Goal: Ask a question

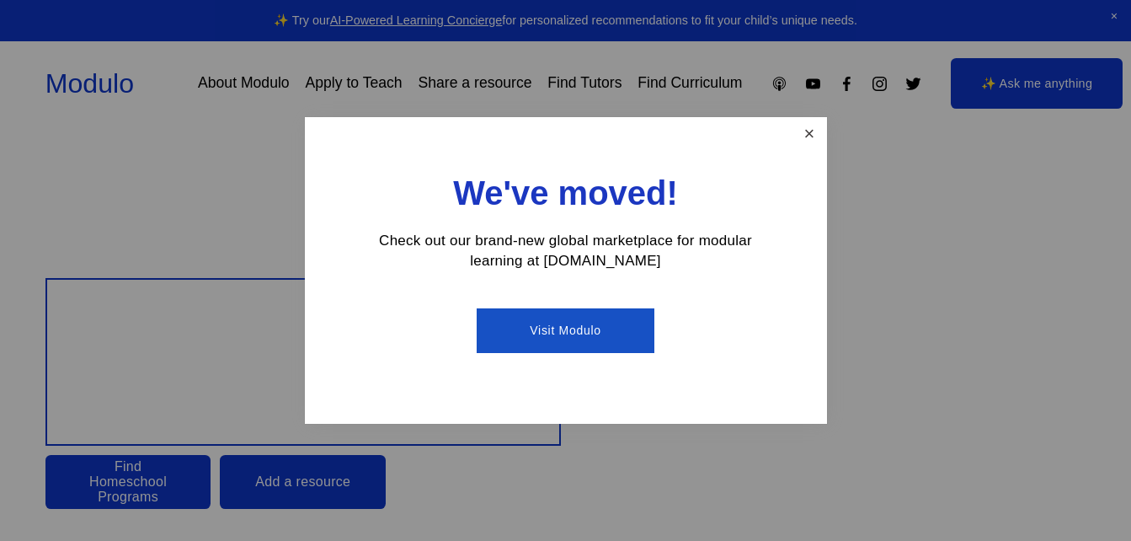
click at [796, 133] on link "Close" at bounding box center [808, 134] width 29 height 29
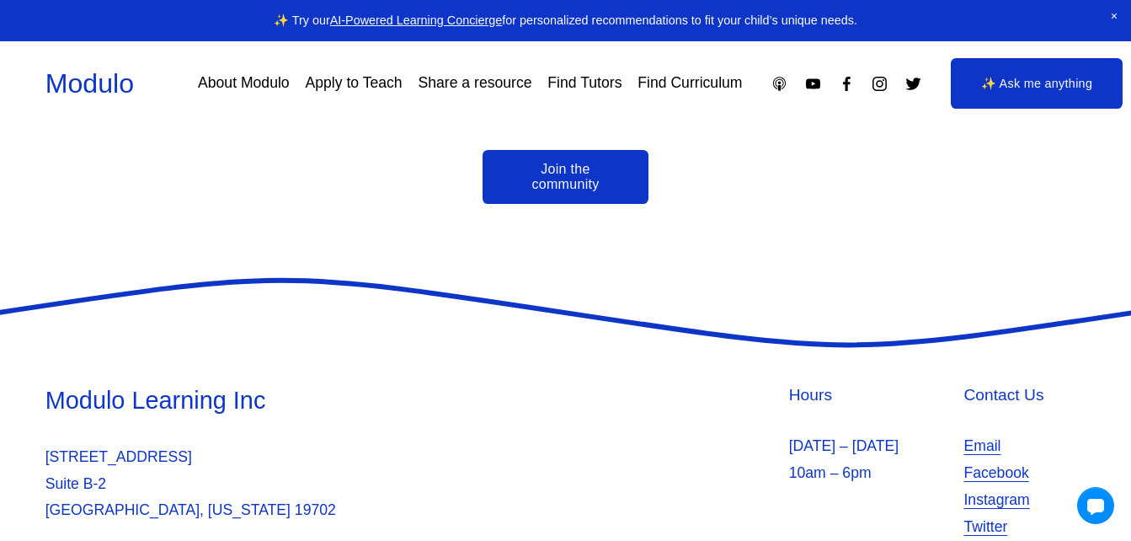
scroll to position [3856, 0]
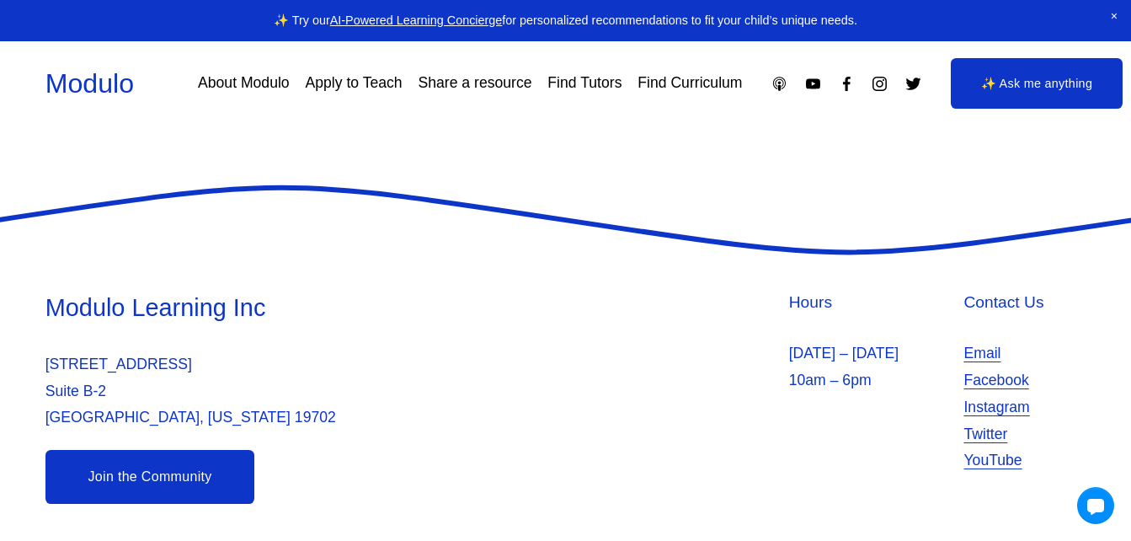
click at [356, 86] on link "Apply to Teach" at bounding box center [353, 83] width 97 height 29
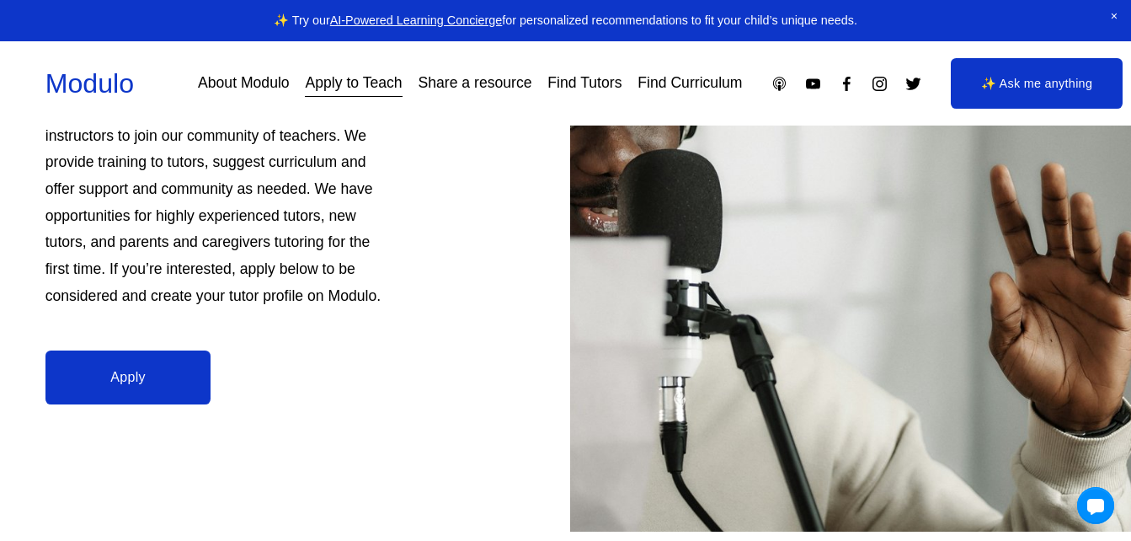
scroll to position [285, 0]
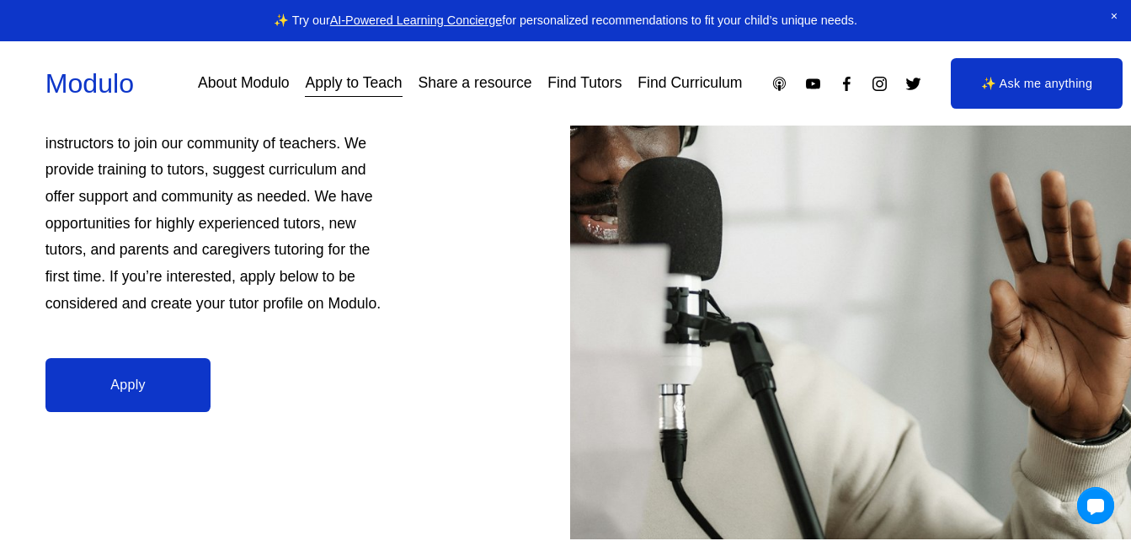
click at [153, 391] on link "Apply" at bounding box center [128, 385] width 166 height 54
click at [1114, 21] on span "Close Announcement" at bounding box center [1115, 17] width 34 height 34
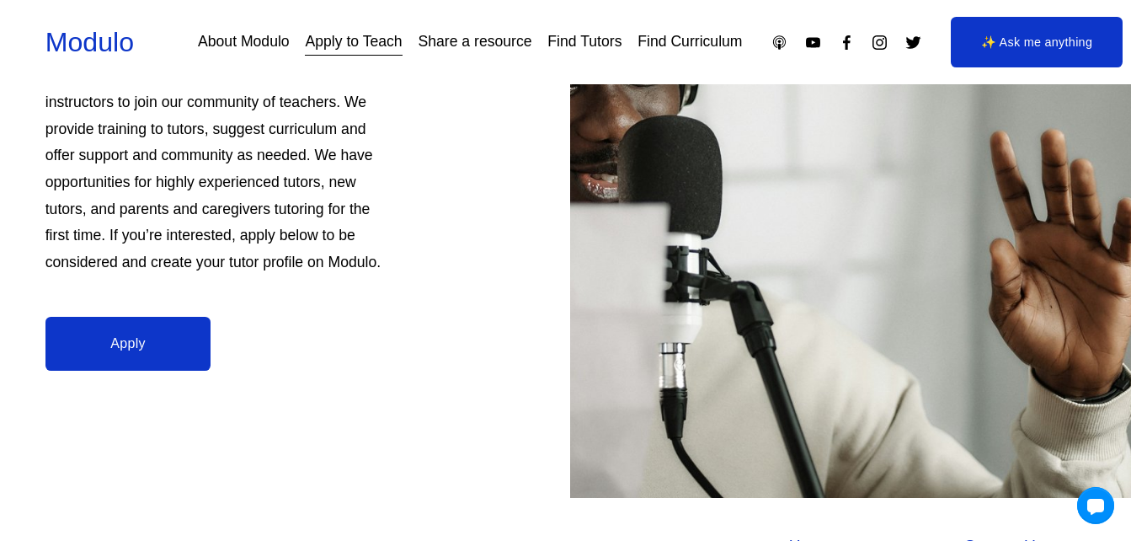
click at [581, 48] on link "Find Tutors" at bounding box center [585, 42] width 74 height 29
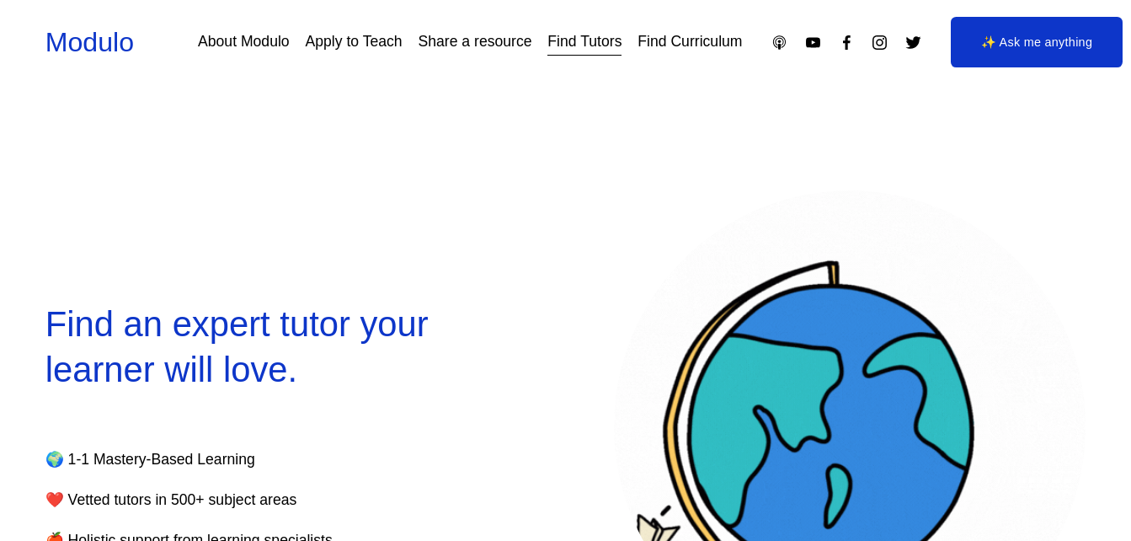
select select "**"
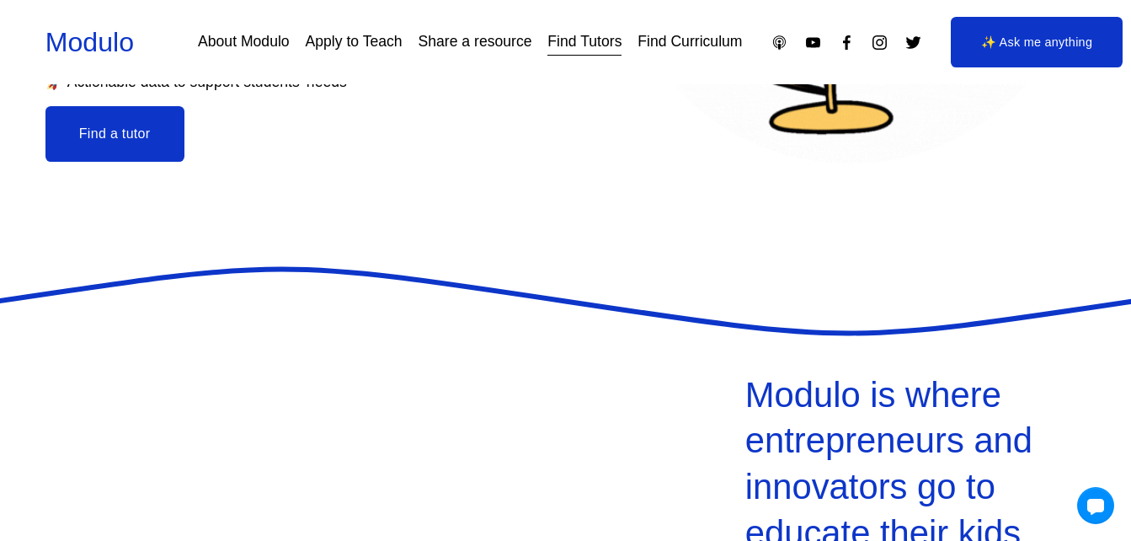
scroll to position [399, 0]
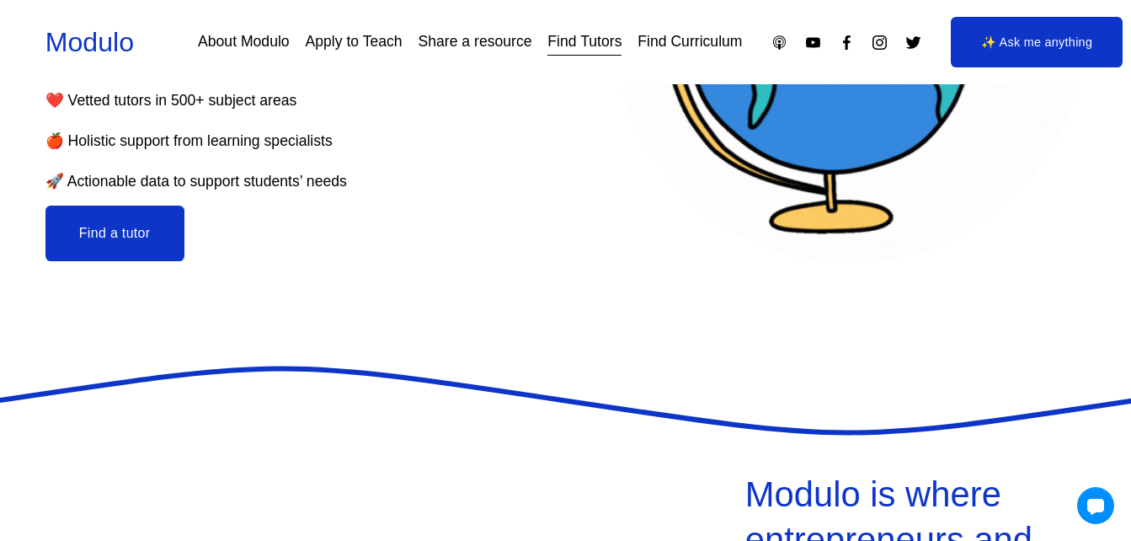
click at [126, 237] on button "Find a tutor" at bounding box center [114, 234] width 139 height 56
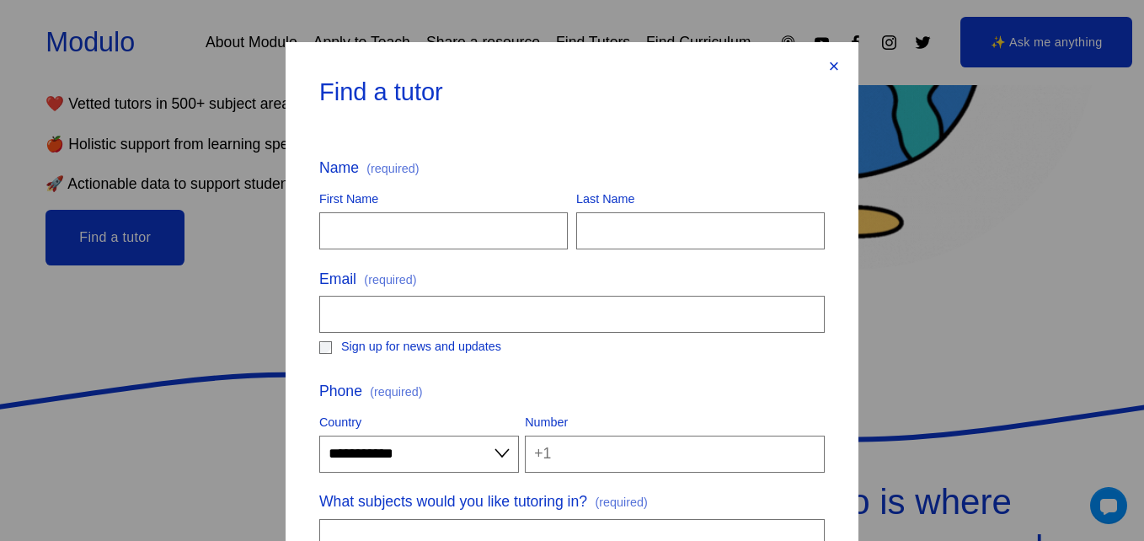
click at [830, 67] on div "×" at bounding box center [834, 66] width 19 height 19
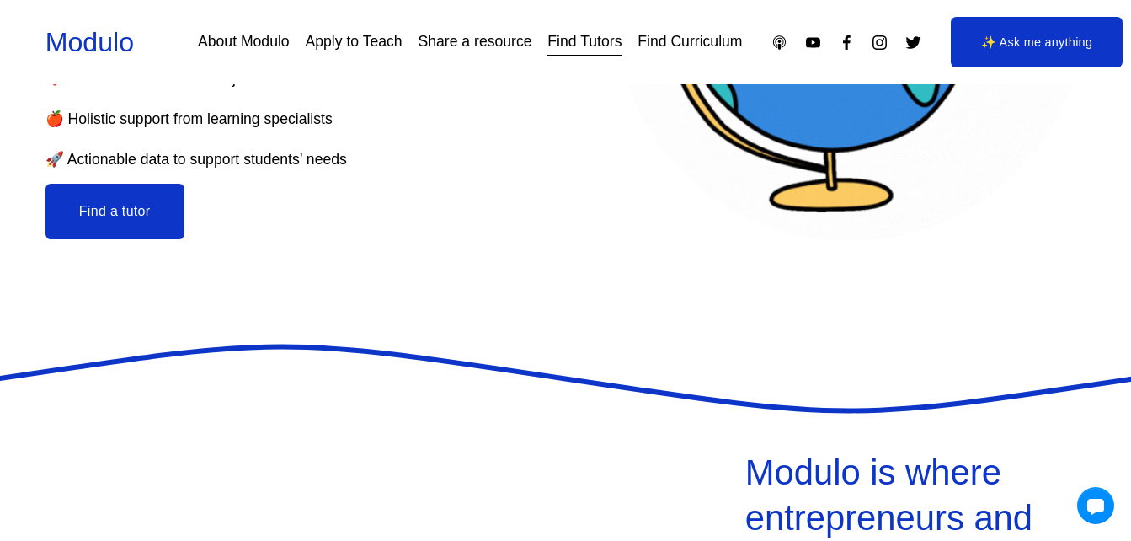
scroll to position [532, 0]
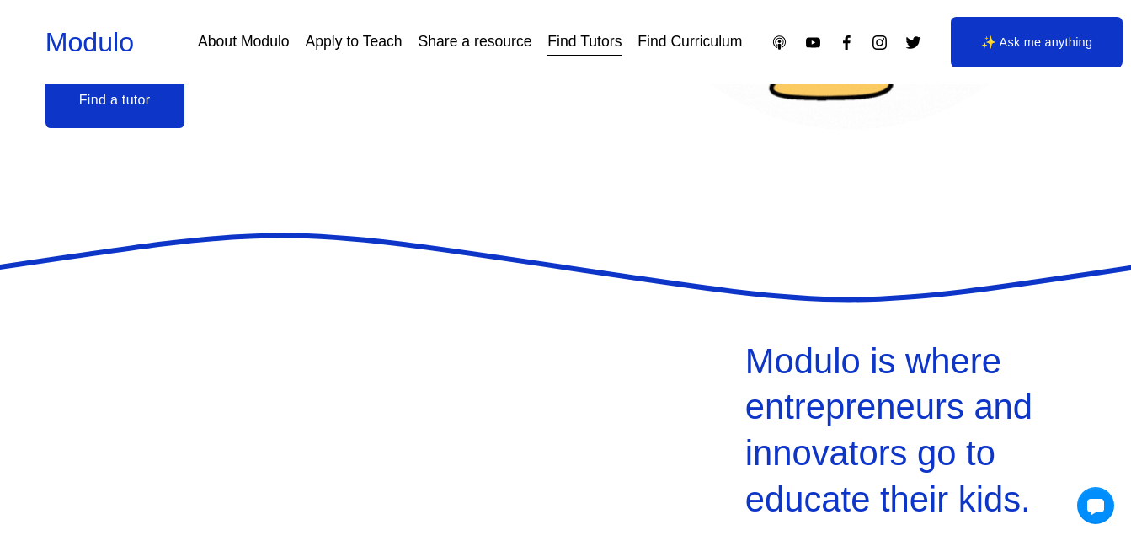
click at [1070, 55] on link "✨ Ask me anything" at bounding box center [1037, 42] width 172 height 51
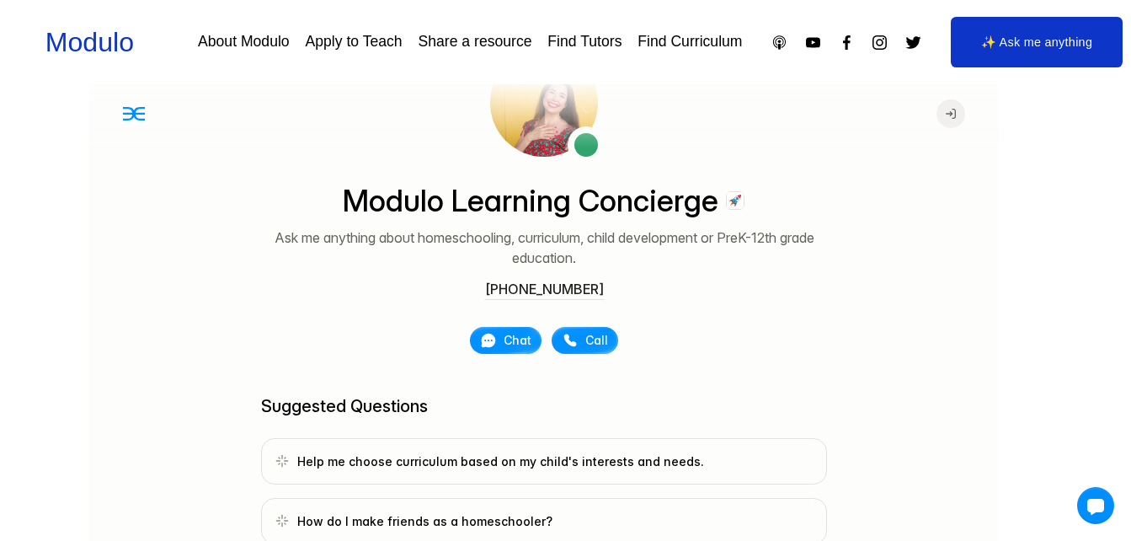
scroll to position [123, 0]
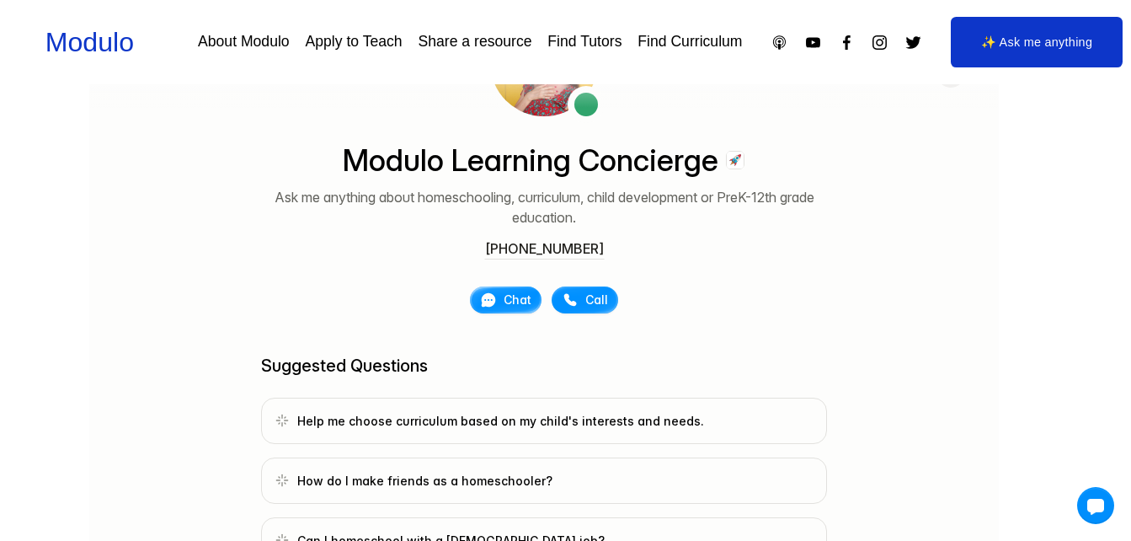
click at [481, 299] on icon at bounding box center [487, 299] width 17 height 17
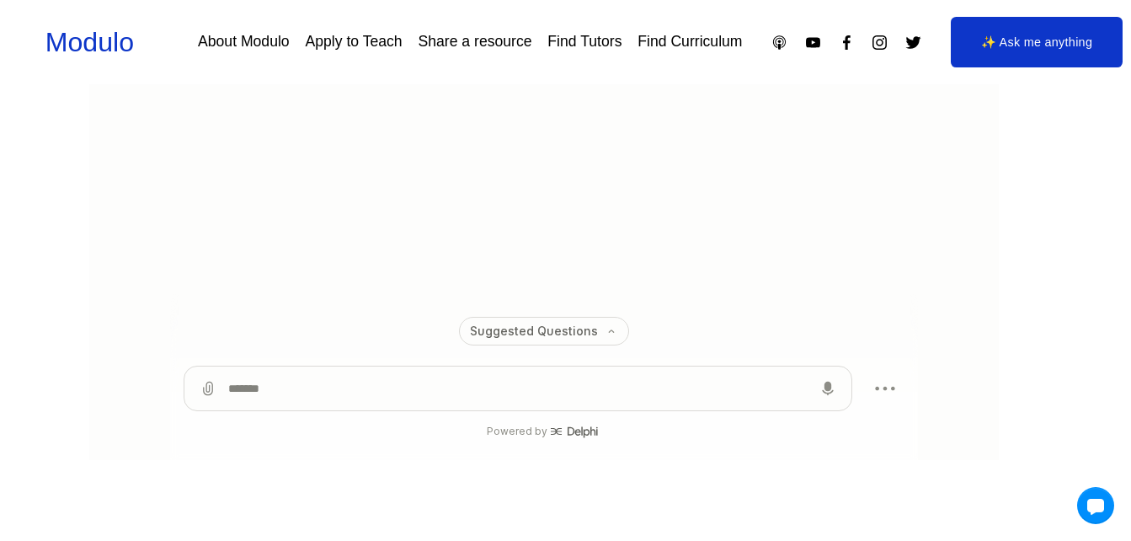
scroll to position [383, 0]
type textarea "**********"
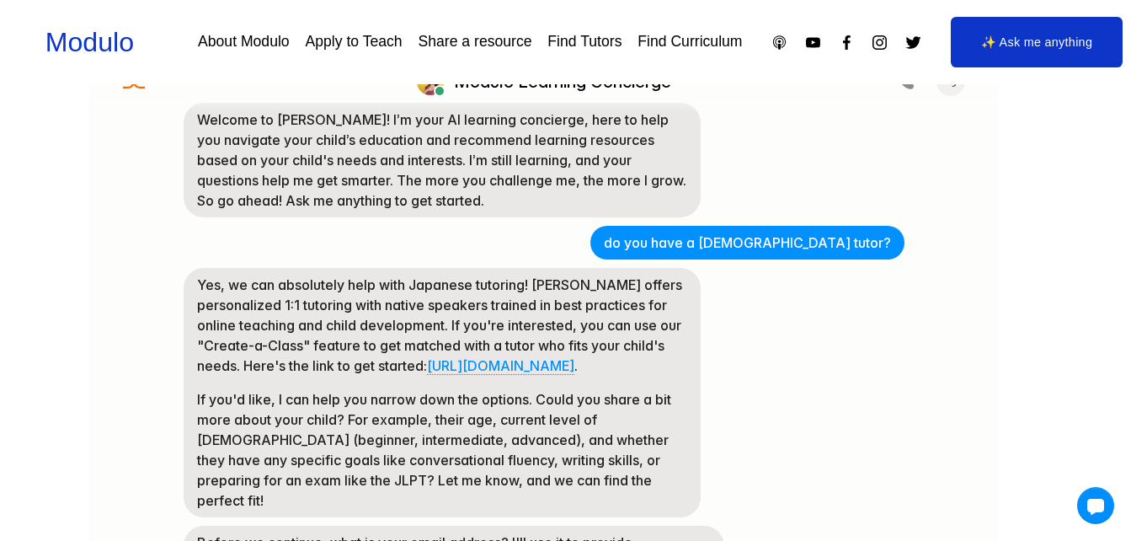
scroll to position [95, 0]
